Goal: Information Seeking & Learning: Learn about a topic

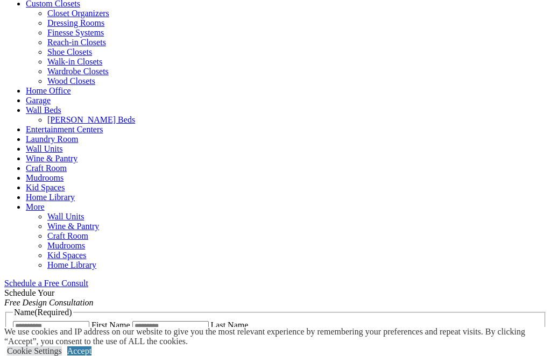
click at [71, 86] on link "Home Office" at bounding box center [48, 90] width 45 height 9
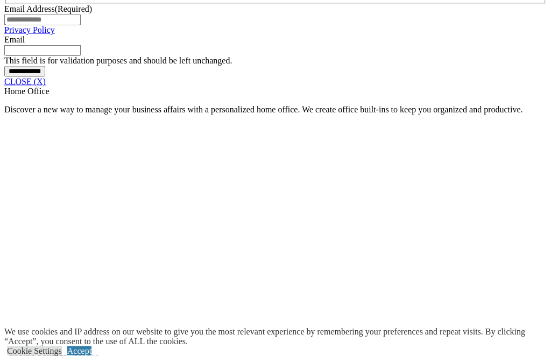
scroll to position [696, 0]
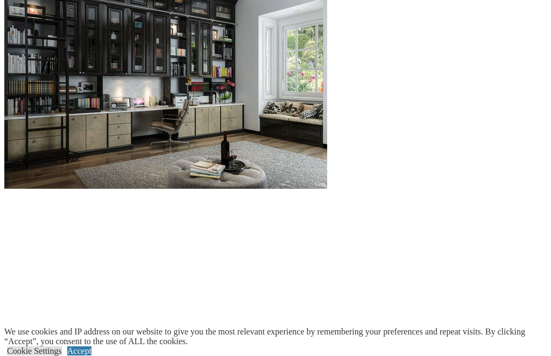
scroll to position [1363, 0]
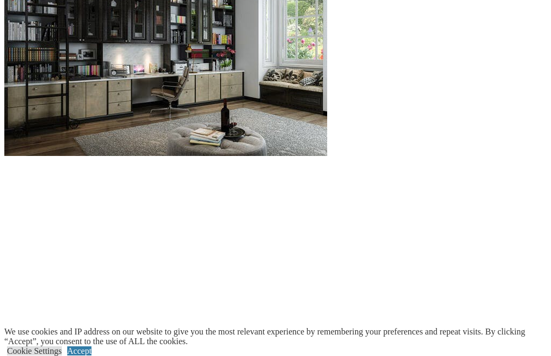
scroll to position [1398, 0]
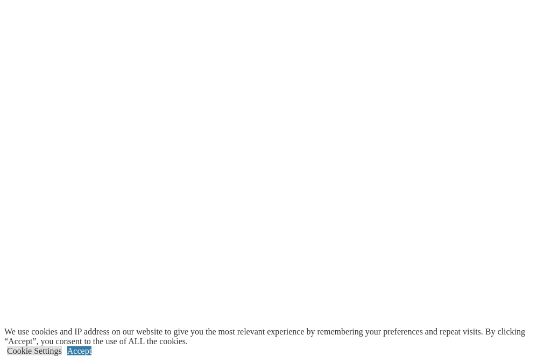
scroll to position [1484, 0]
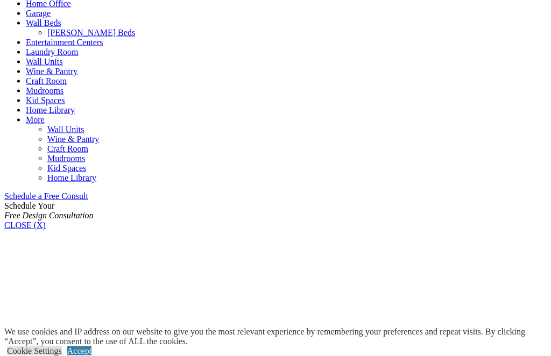
scroll to position [536, 0]
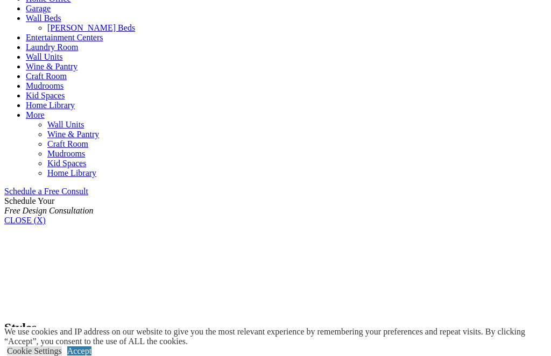
click at [91, 355] on link "Accept" at bounding box center [79, 350] width 24 height 9
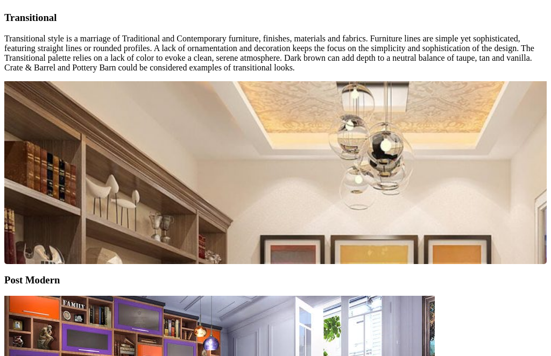
scroll to position [2121, 0]
